Goal: Find specific page/section: Find specific page/section

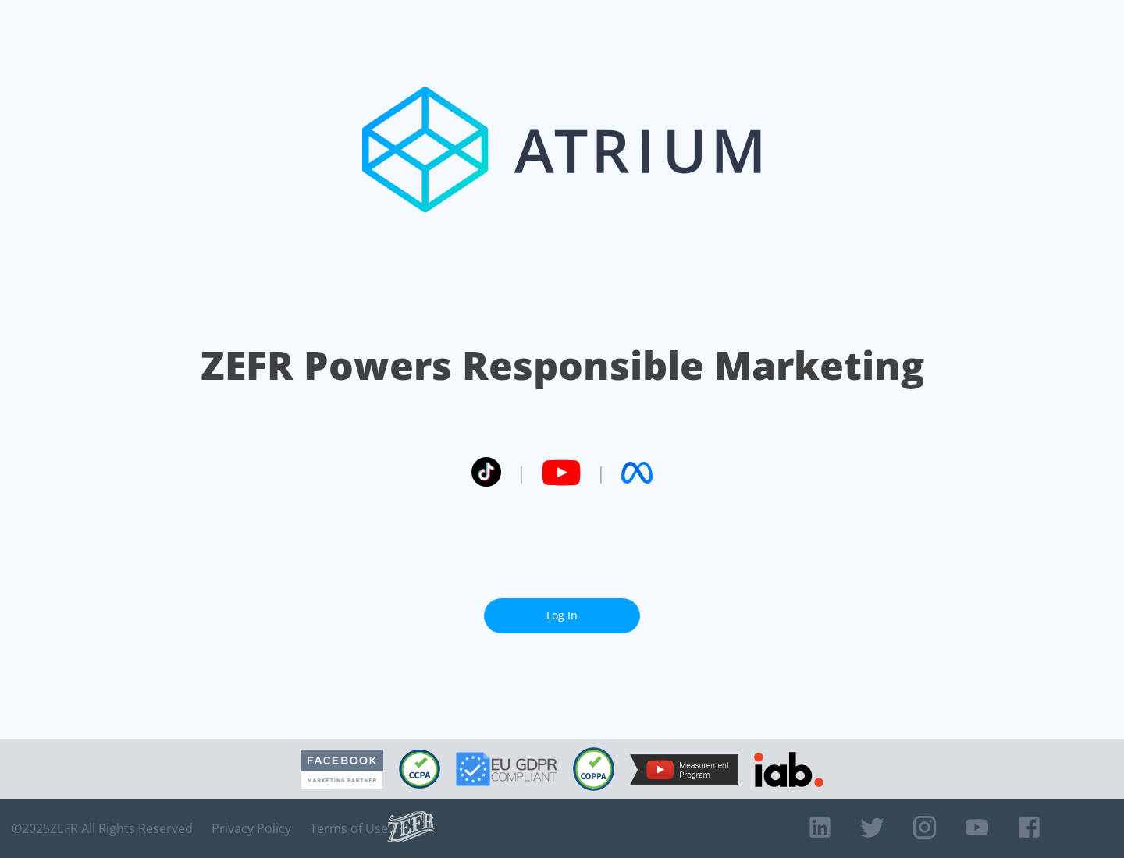
click at [562, 610] on link "Log In" at bounding box center [562, 616] width 156 height 35
